Goal: Check status: Check status

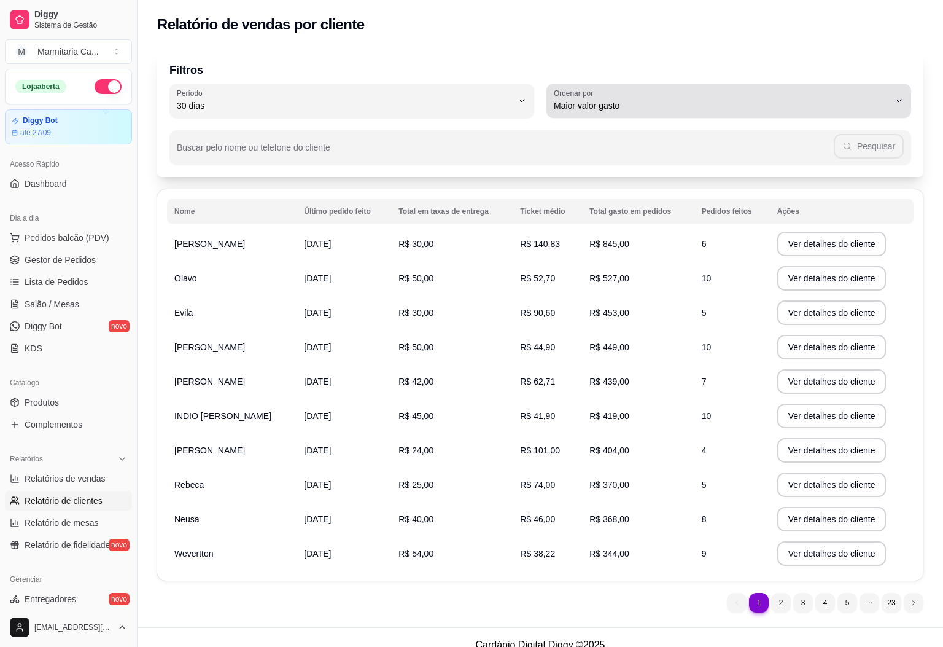
select select "30"
select select "HIGHEST_TOTAL_SPENT_WITH_ORDERS"
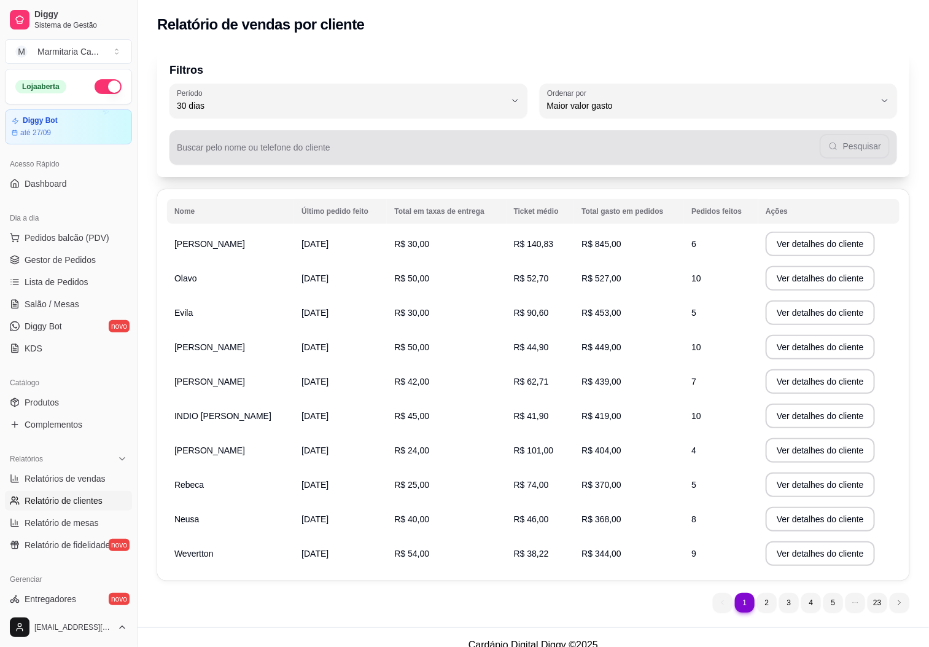
click at [308, 142] on div "Pesquisar" at bounding box center [533, 147] width 713 height 25
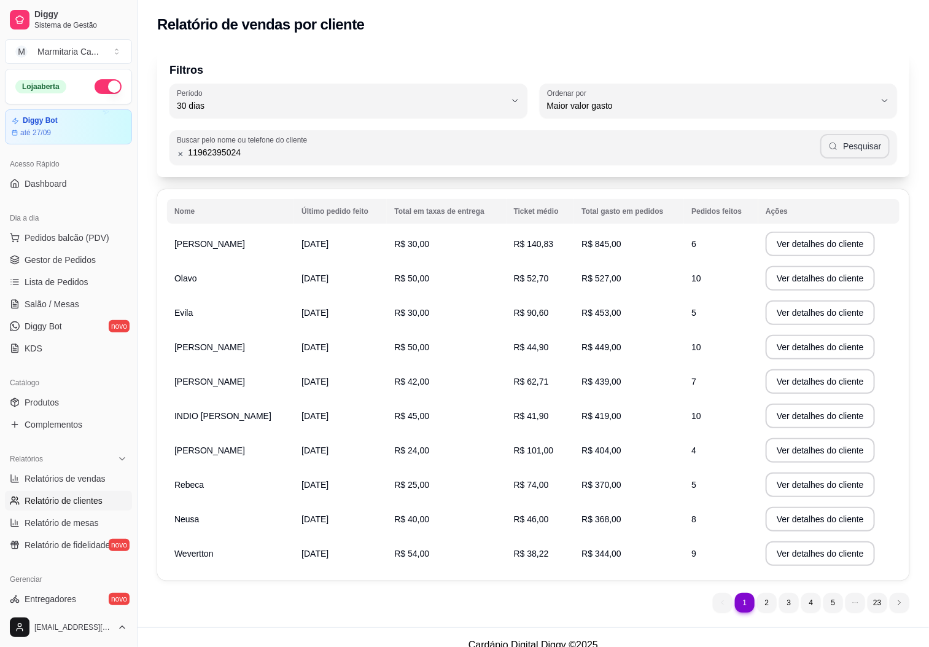
type input "11962395024"
click at [860, 152] on button "Pesquisar" at bounding box center [855, 146] width 69 height 25
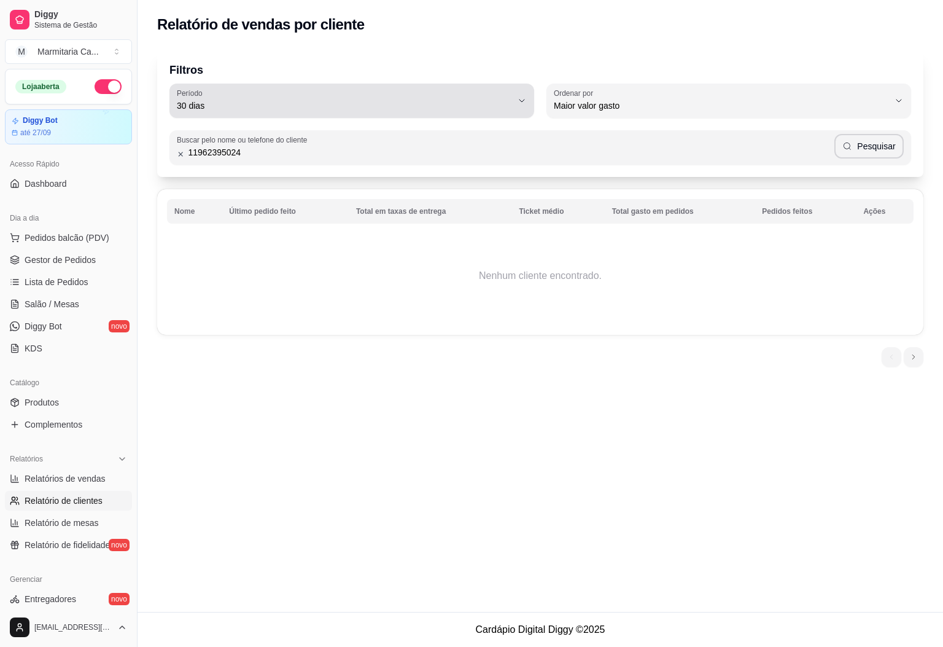
click at [256, 104] on span "30 dias" at bounding box center [344, 105] width 335 height 12
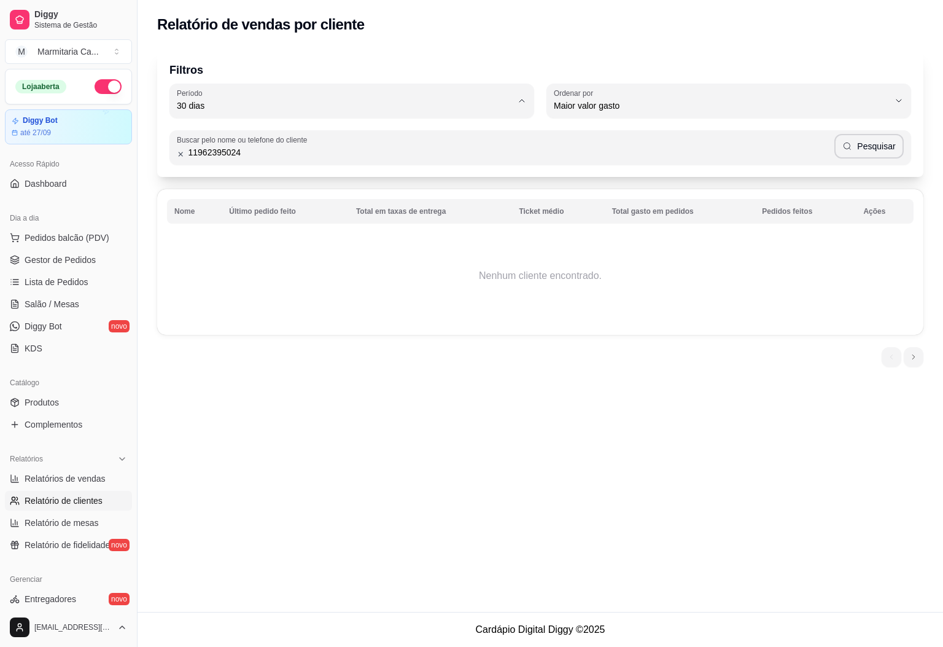
click at [221, 260] on span "60 dias" at bounding box center [345, 255] width 319 height 12
type input "60"
select select "60"
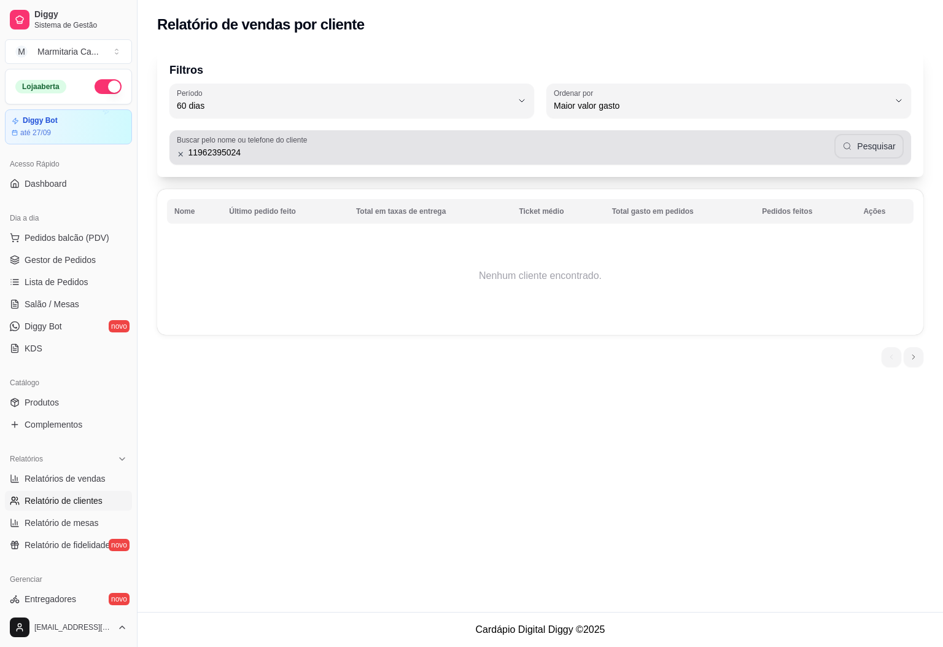
click at [873, 150] on button "Pesquisar" at bounding box center [869, 146] width 69 height 25
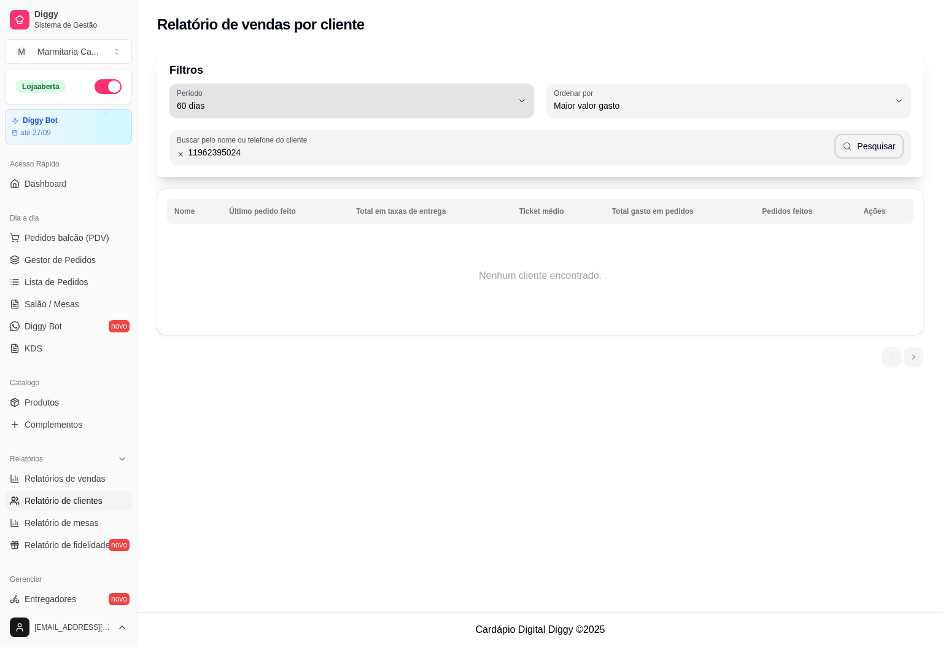
click at [386, 93] on div "60 dias" at bounding box center [344, 100] width 335 height 25
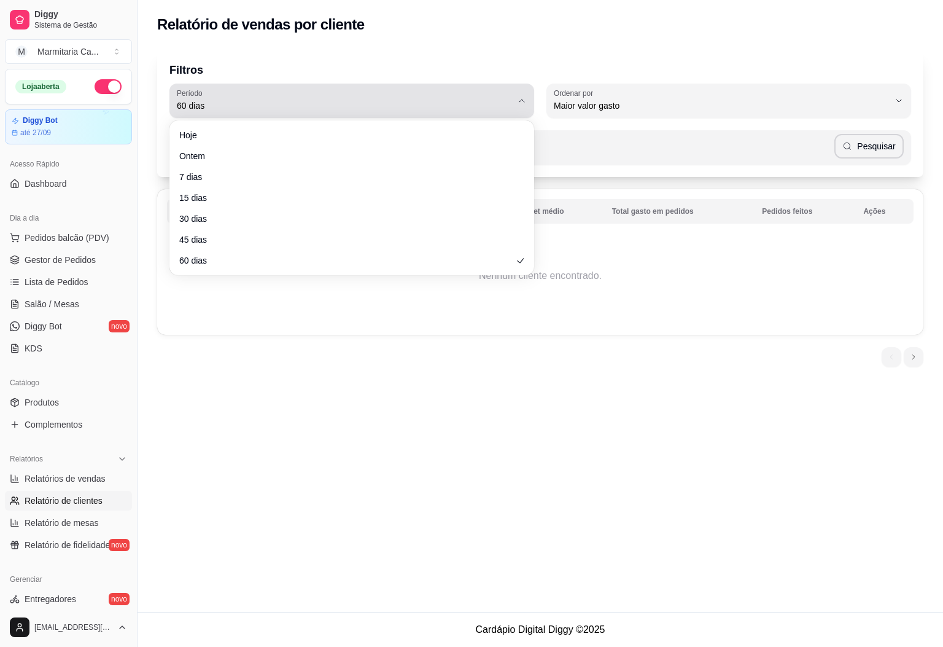
click at [386, 93] on div "60 dias" at bounding box center [344, 100] width 335 height 25
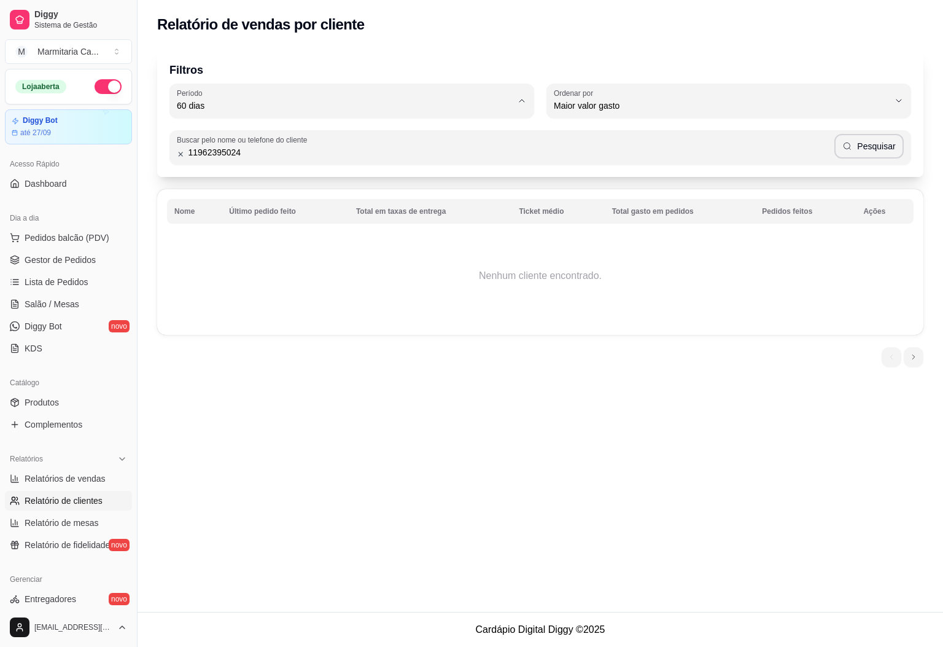
type input "15"
select select "15"
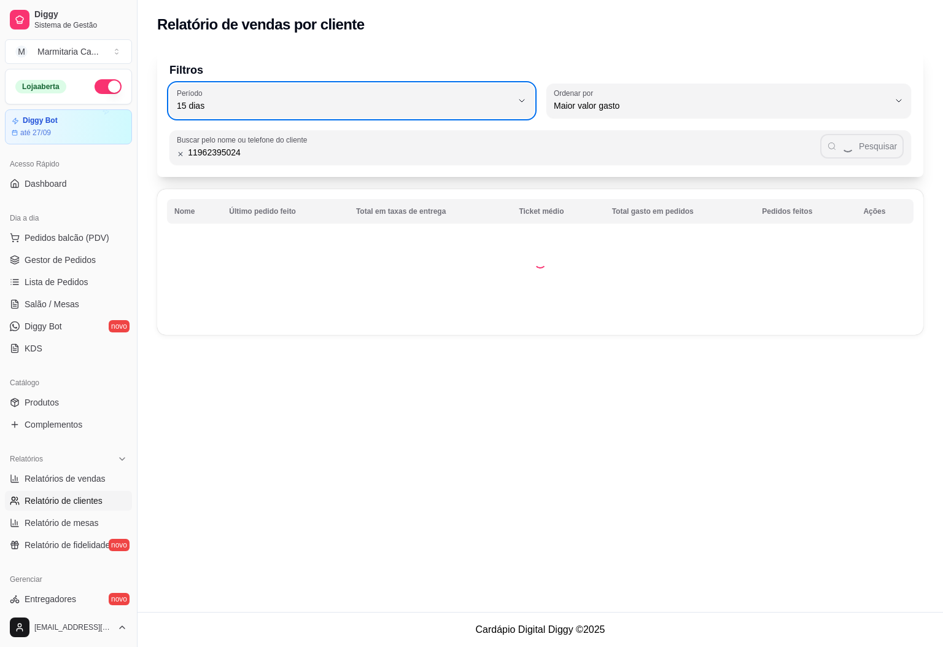
type input "0"
select select "0"
